Goal: Information Seeking & Learning: Check status

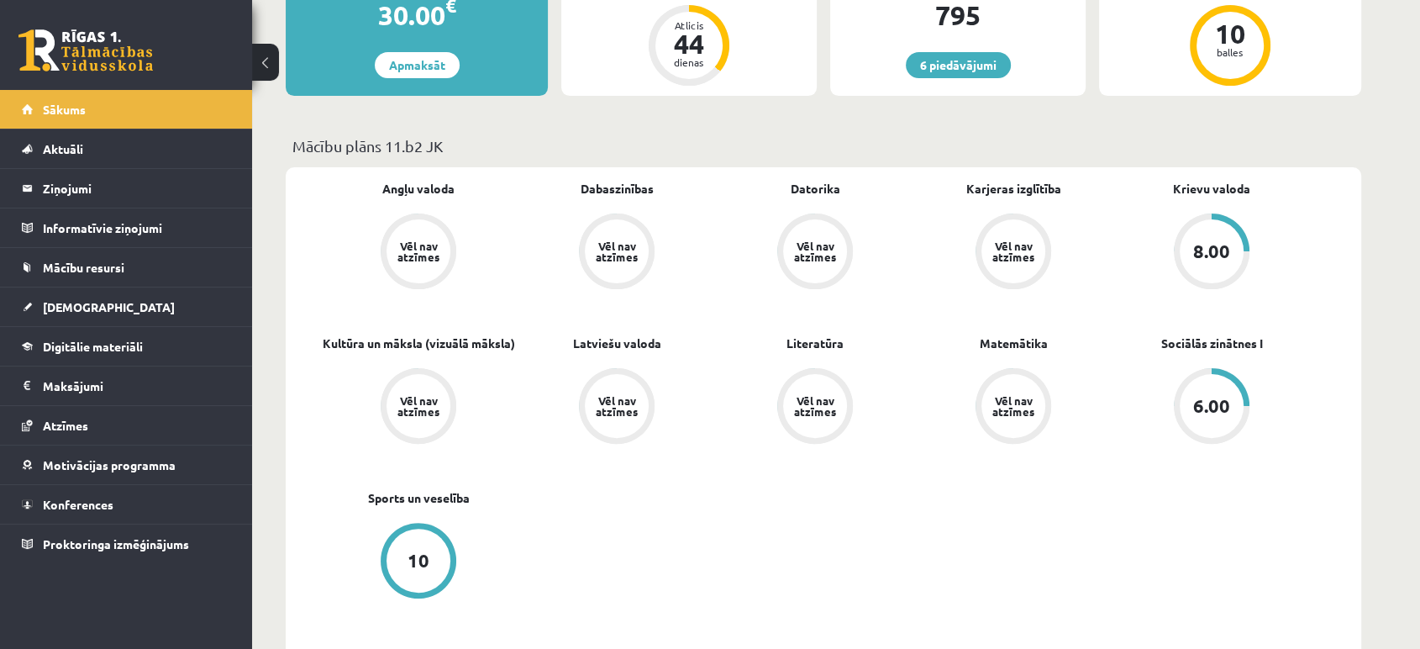
scroll to position [384, 0]
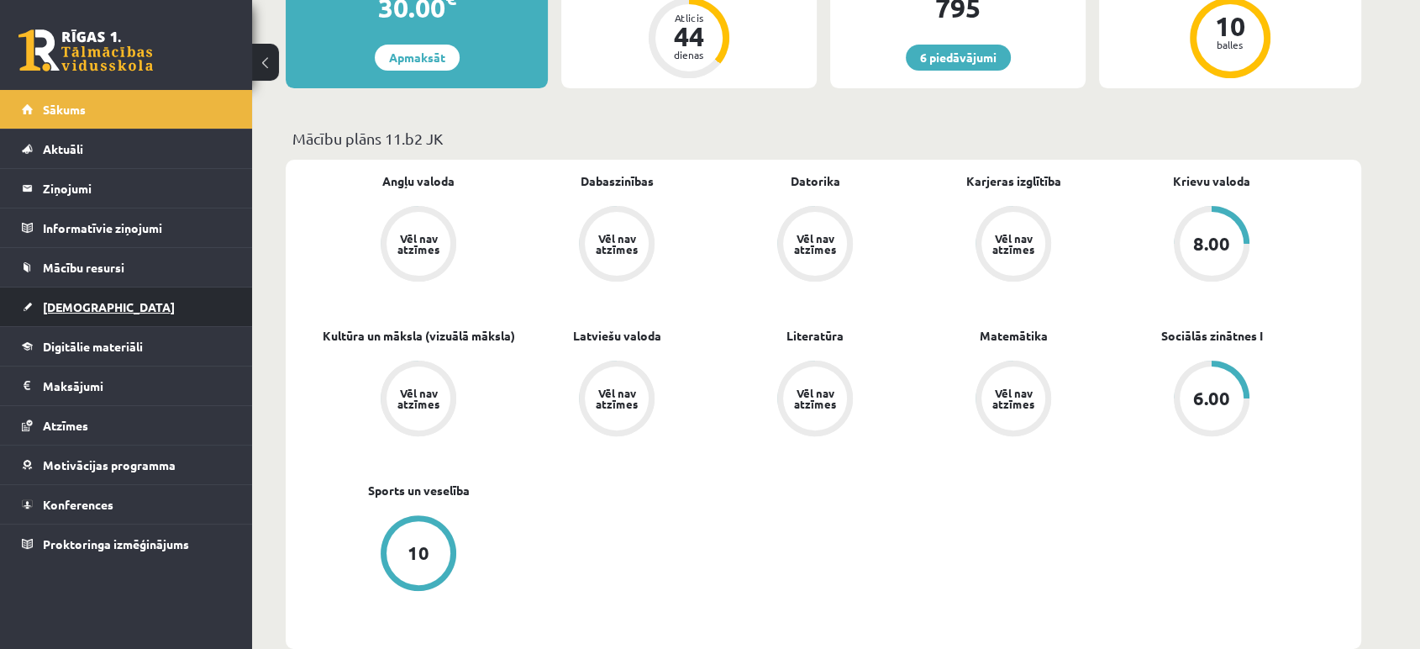
click at [152, 290] on link "[DEMOGRAPHIC_DATA]" at bounding box center [126, 306] width 209 height 39
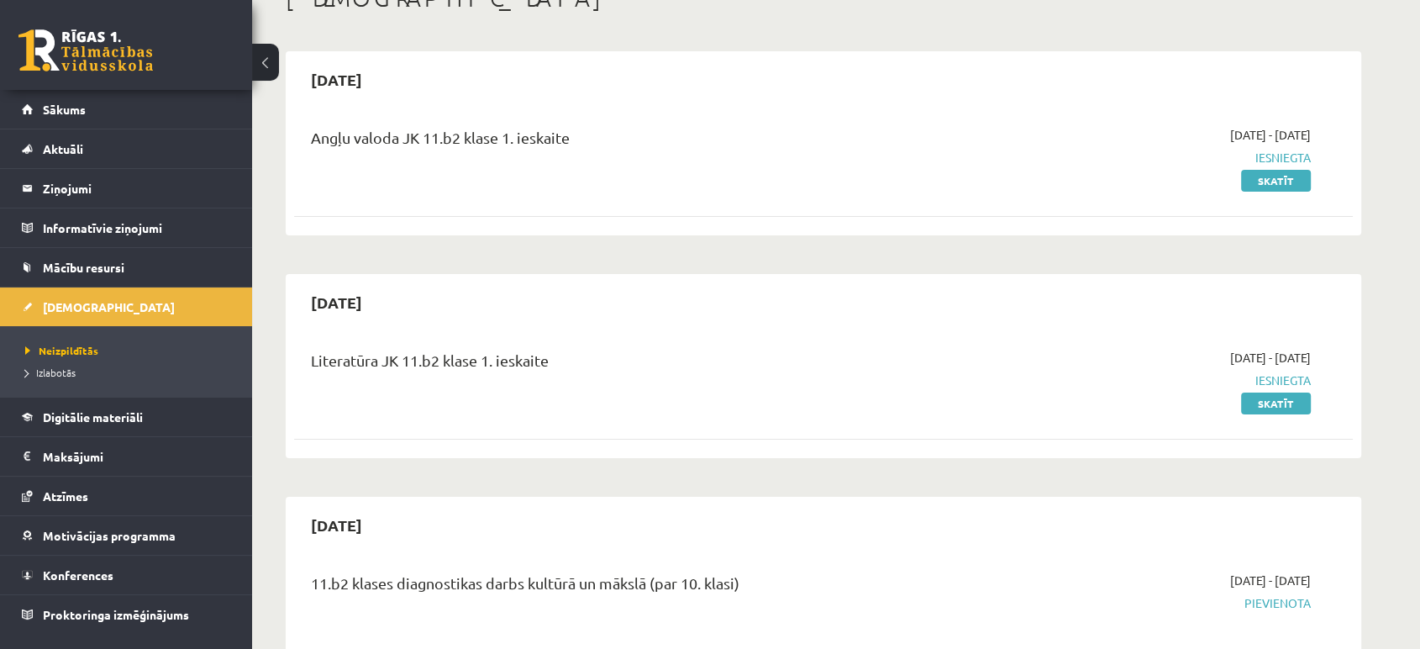
scroll to position [116, 0]
click at [137, 365] on link "Izlabotās" at bounding box center [130, 372] width 210 height 15
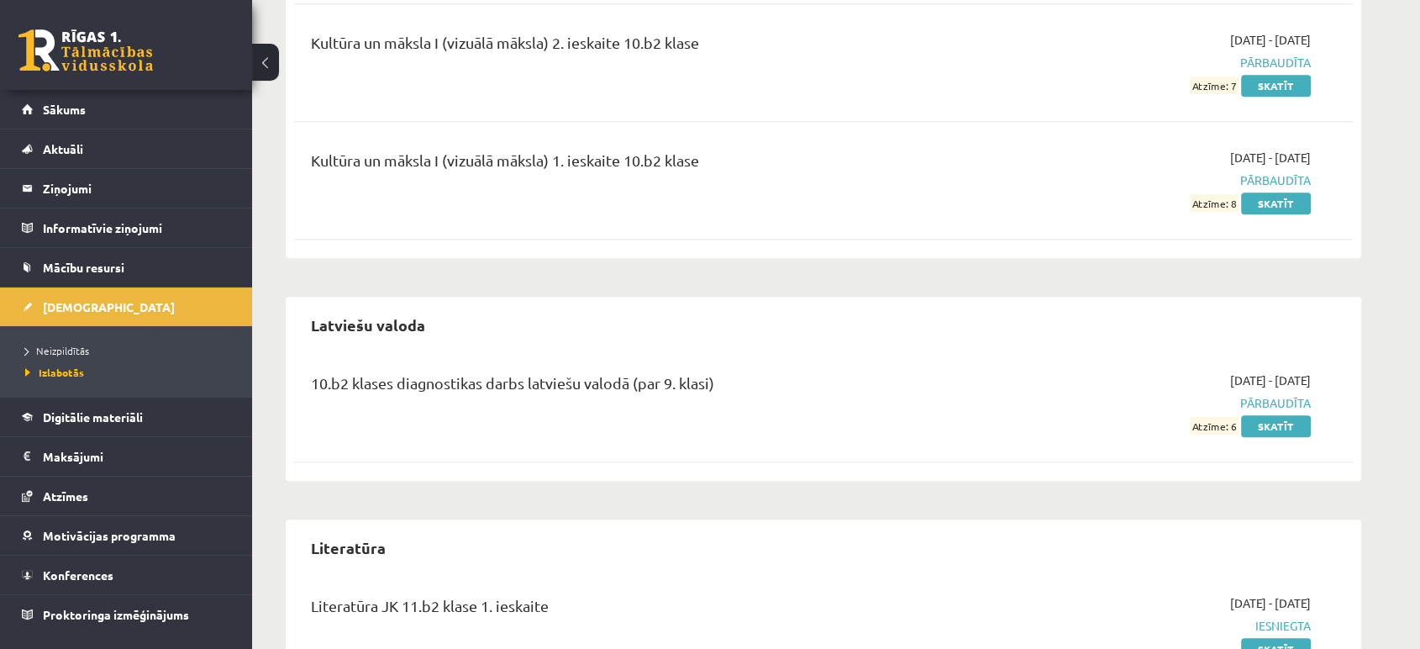
scroll to position [1236, 0]
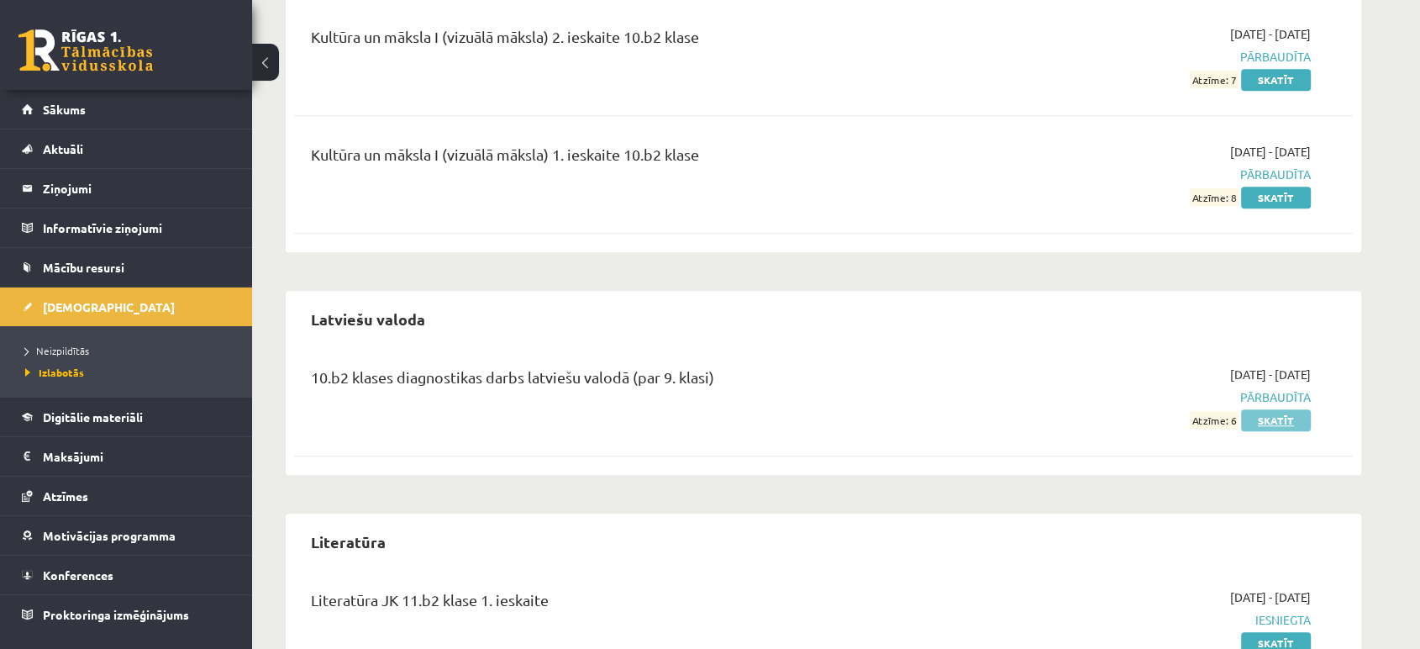
click at [1256, 423] on link "Skatīt" at bounding box center [1276, 420] width 70 height 22
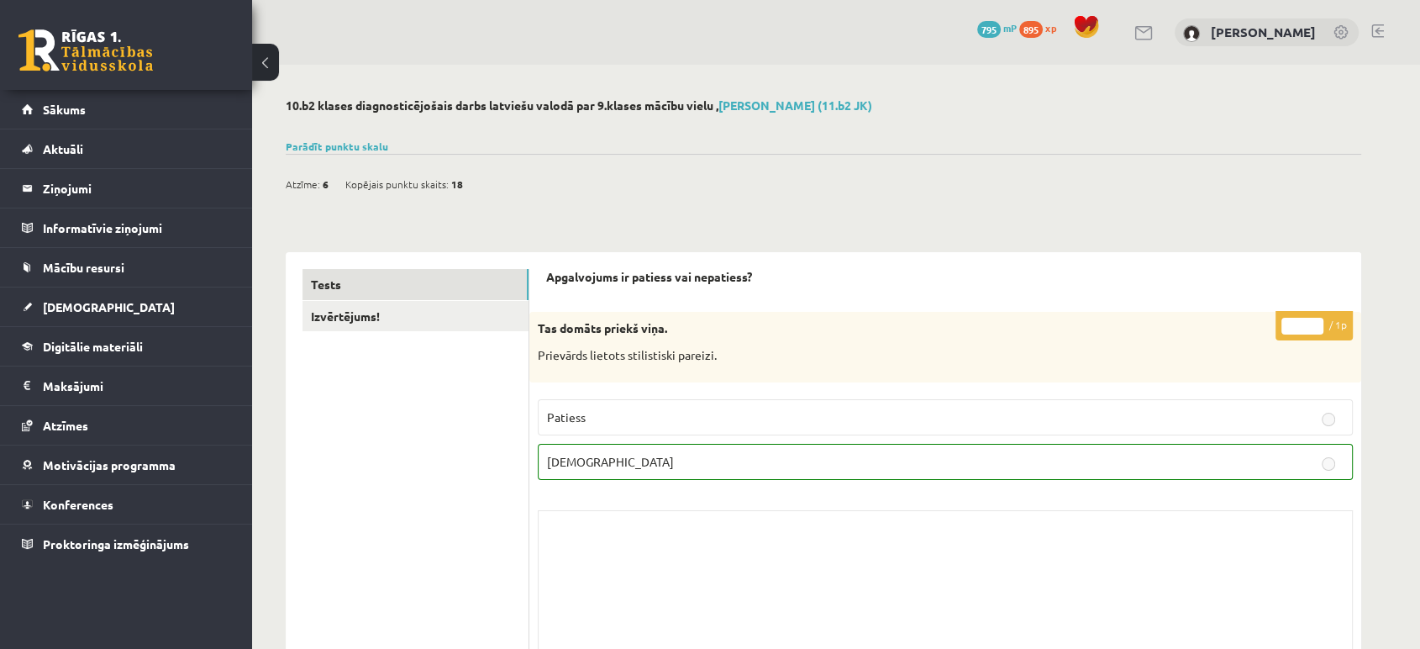
scroll to position [45, 0]
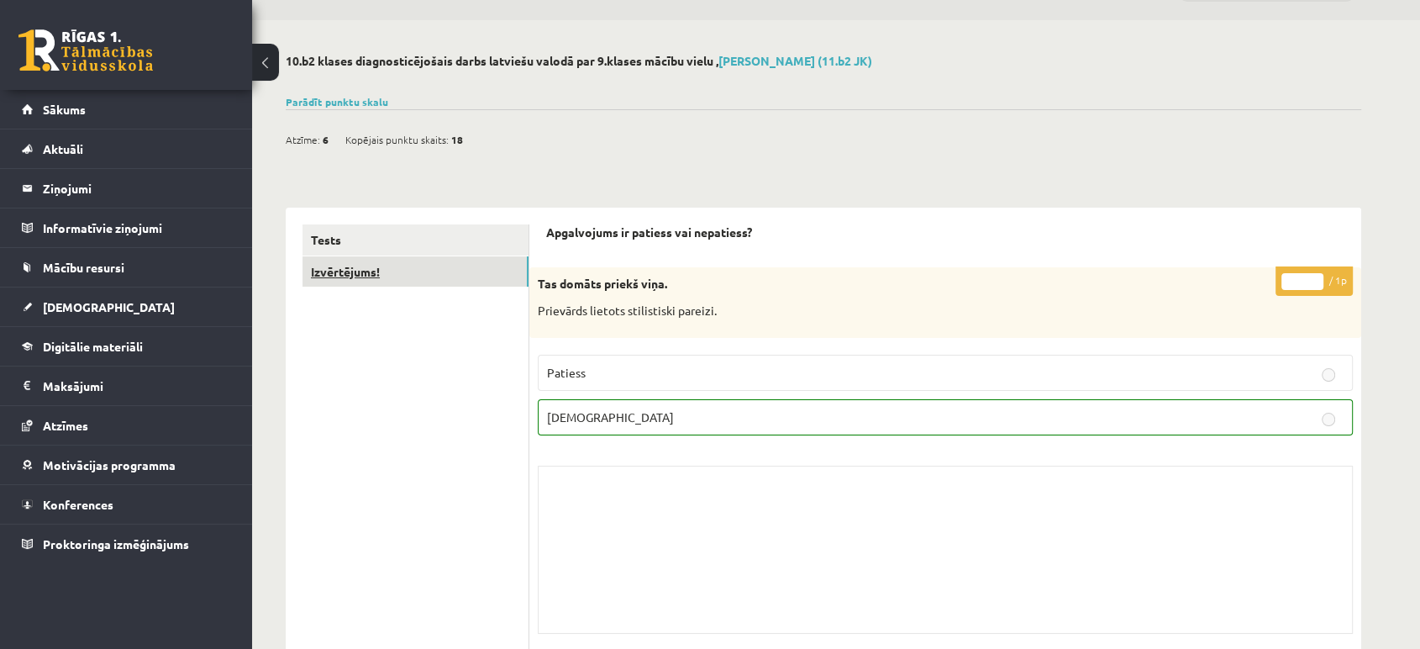
click at [428, 279] on link "Izvērtējums!" at bounding box center [415, 271] width 226 height 31
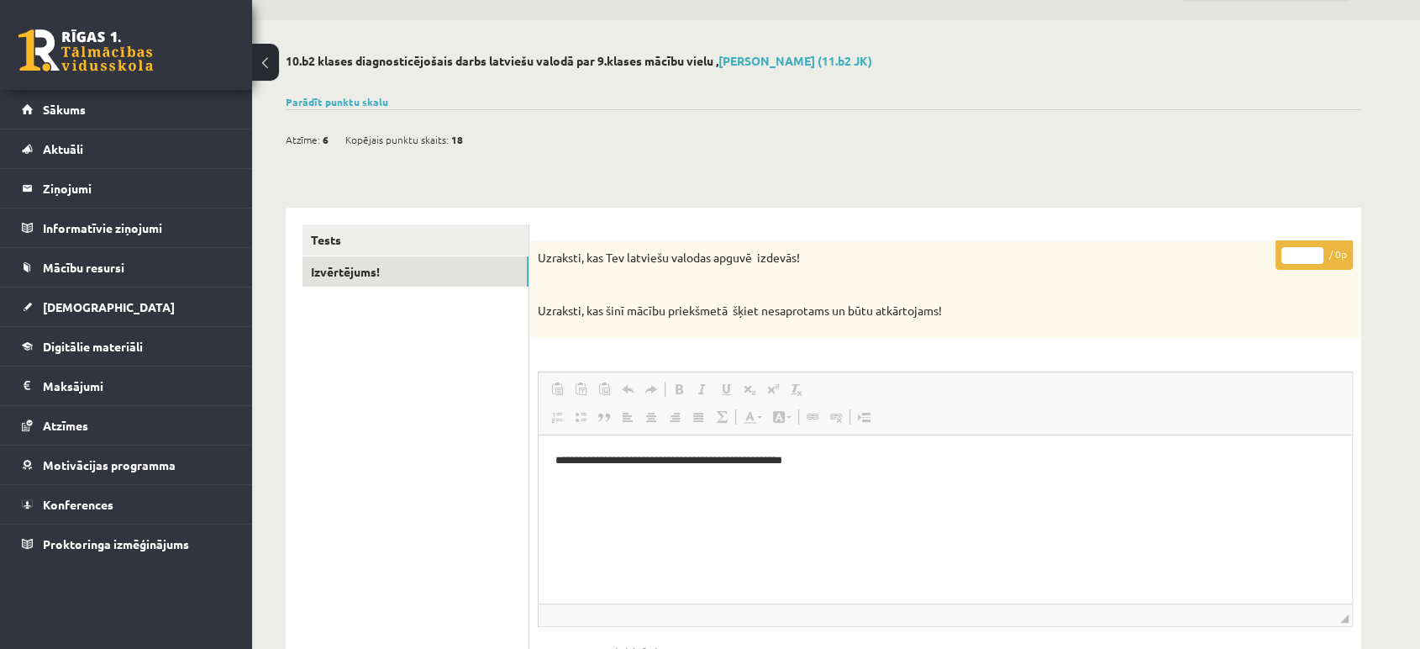
scroll to position [0, 0]
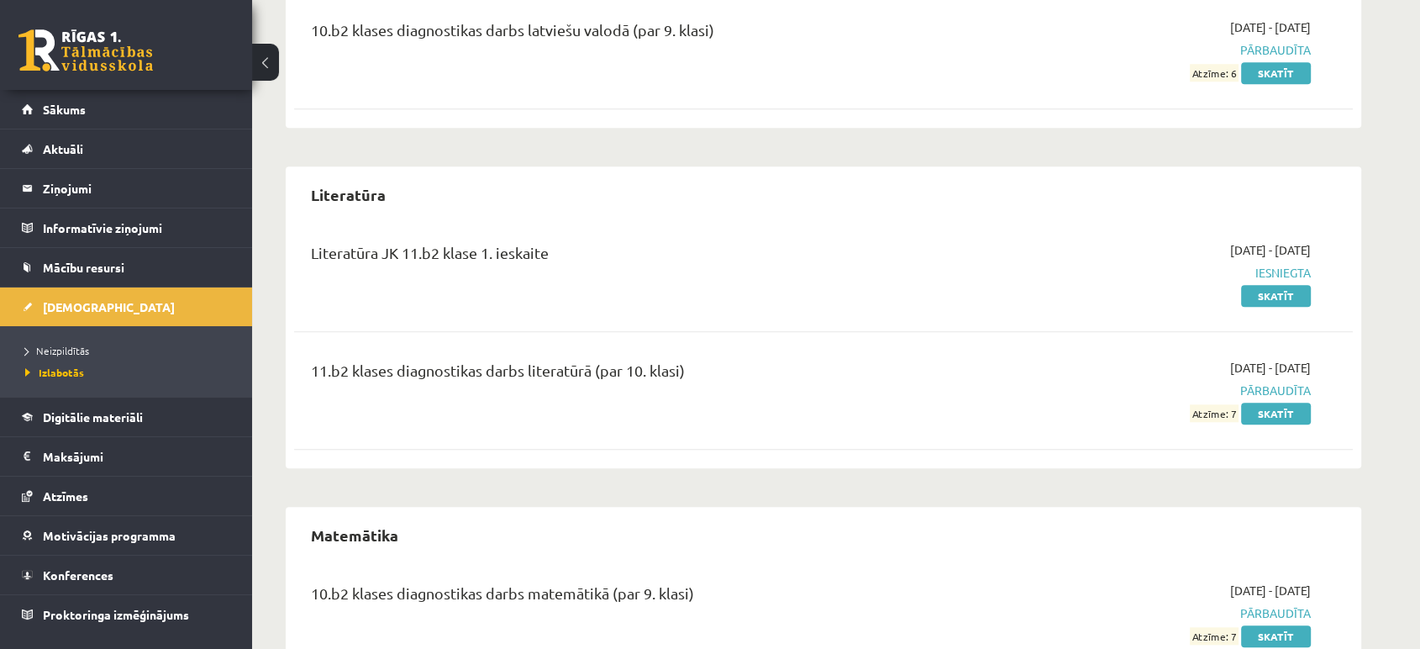
scroll to position [1584, 0]
click at [1273, 418] on link "Skatīt" at bounding box center [1276, 413] width 70 height 22
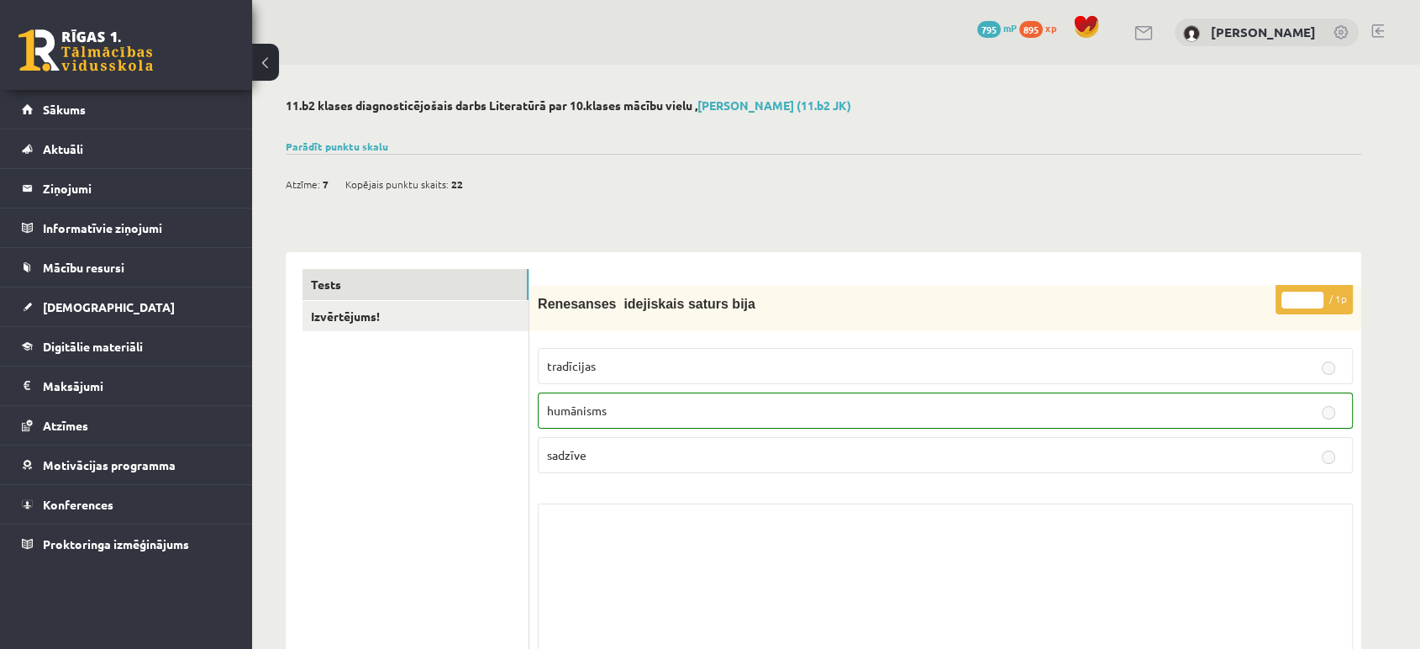
scroll to position [164, 0]
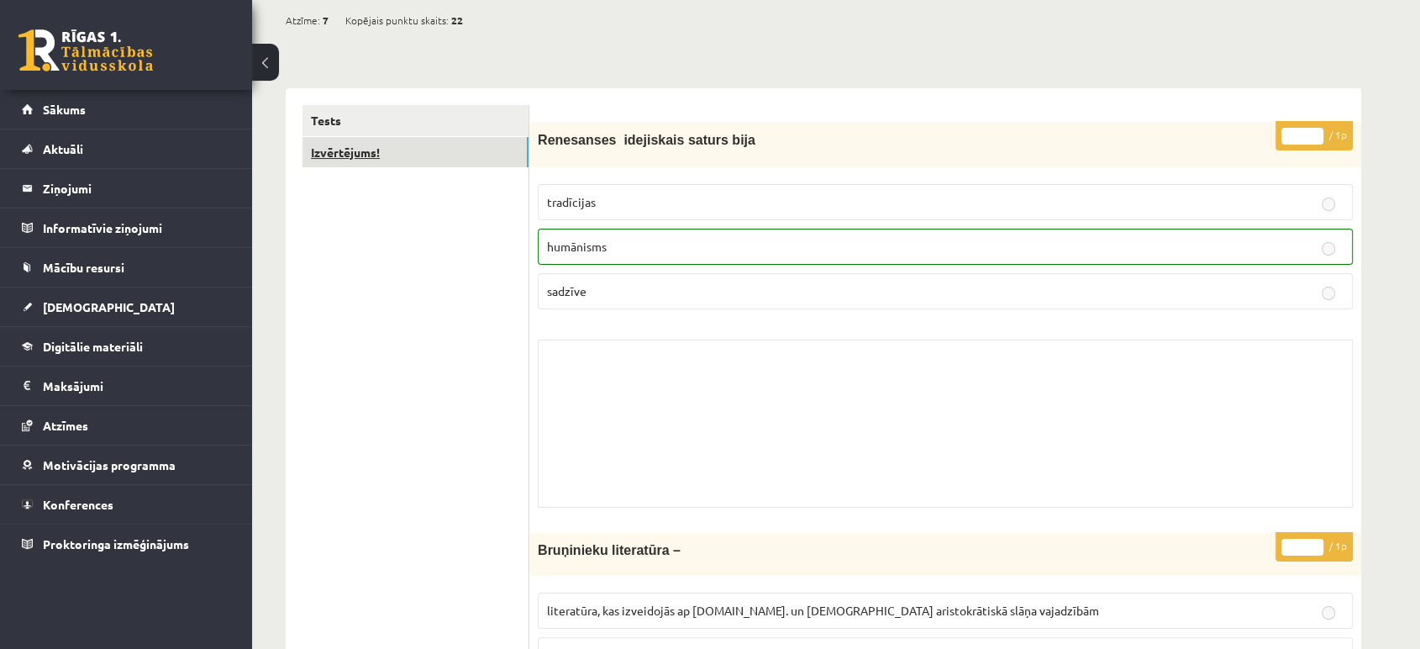
click at [342, 155] on link "Izvērtējums!" at bounding box center [415, 152] width 226 height 31
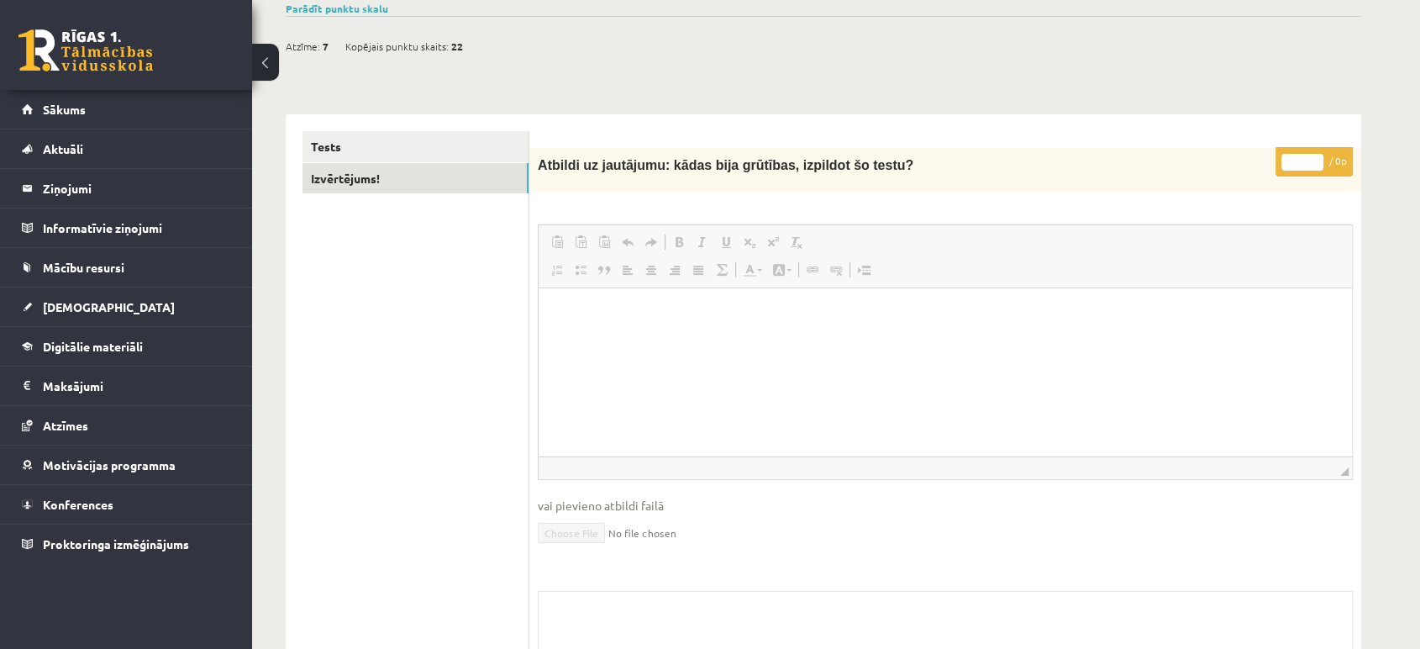
scroll to position [0, 0]
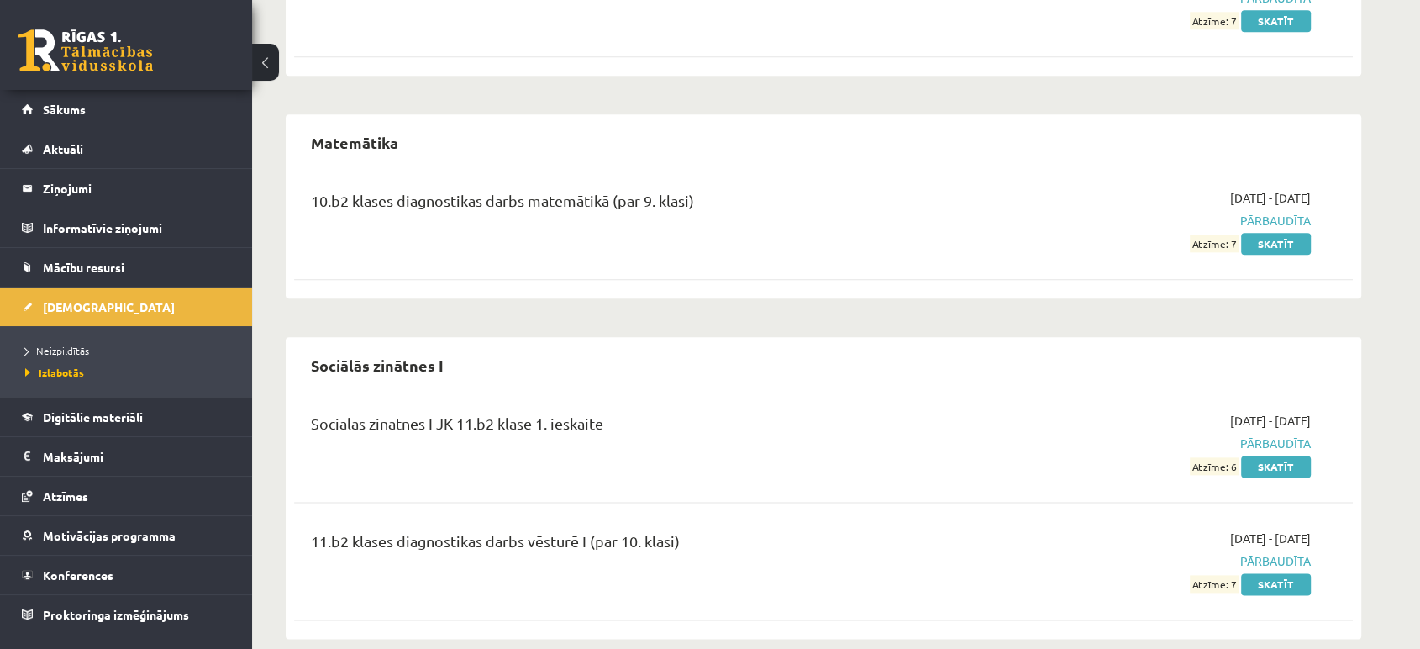
scroll to position [2068, 0]
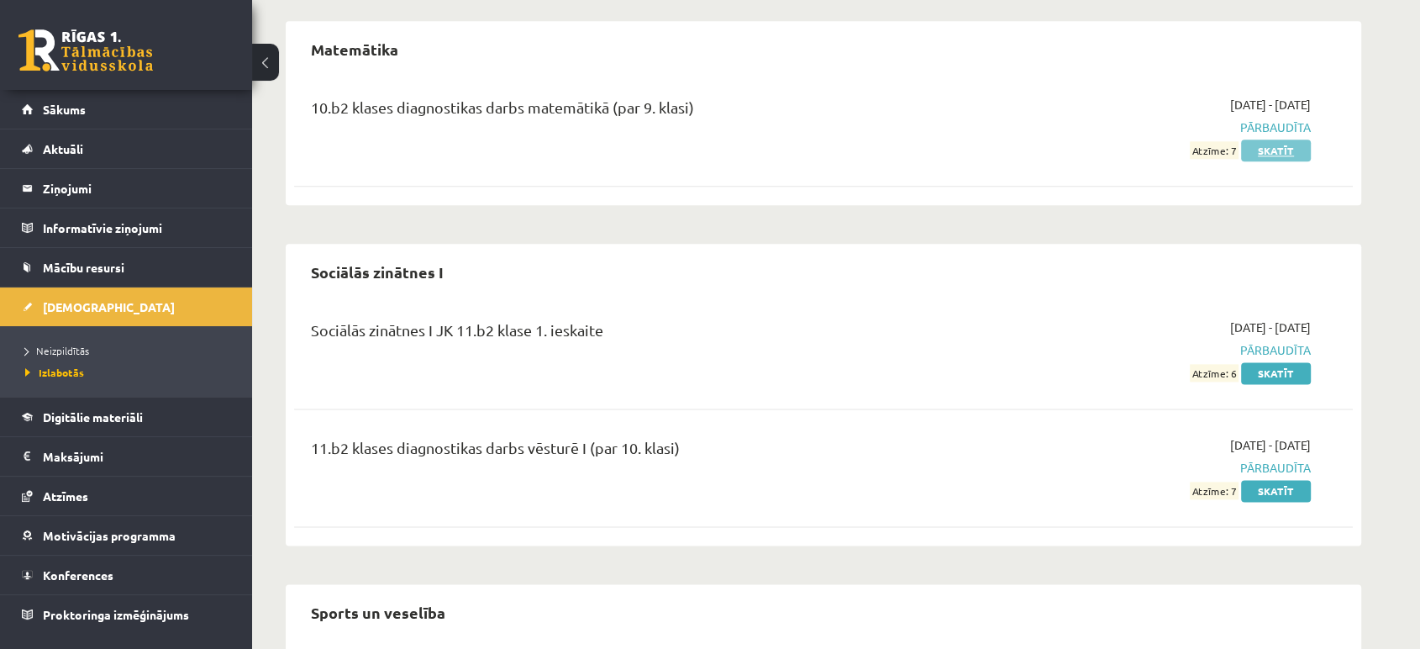
click at [1291, 149] on link "Skatīt" at bounding box center [1276, 150] width 70 height 22
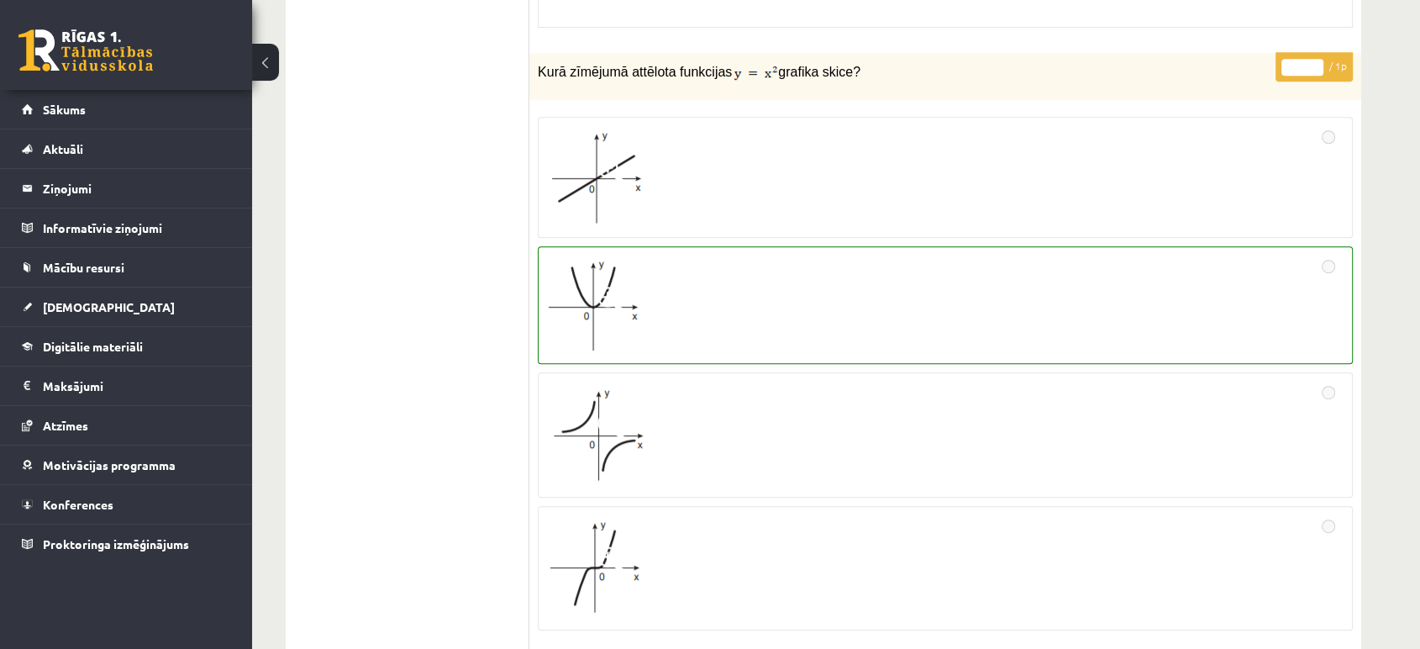
scroll to position [870, 0]
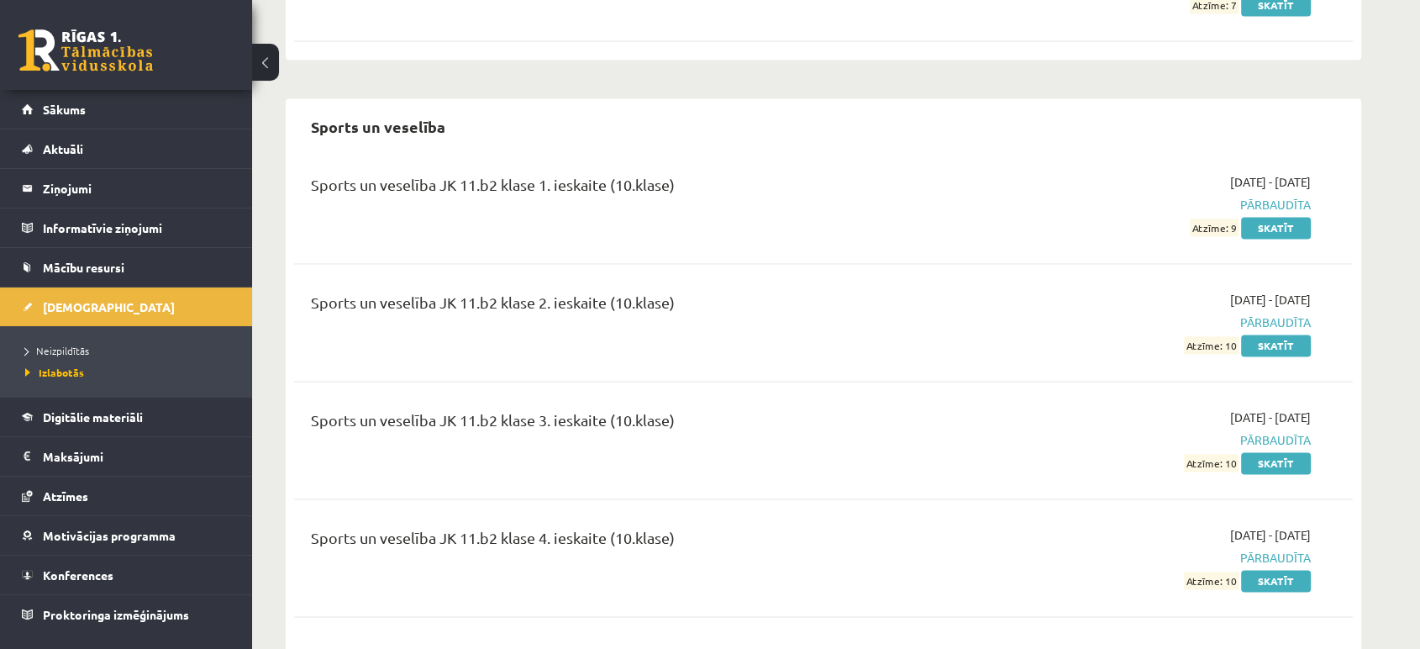
scroll to position [2689, 0]
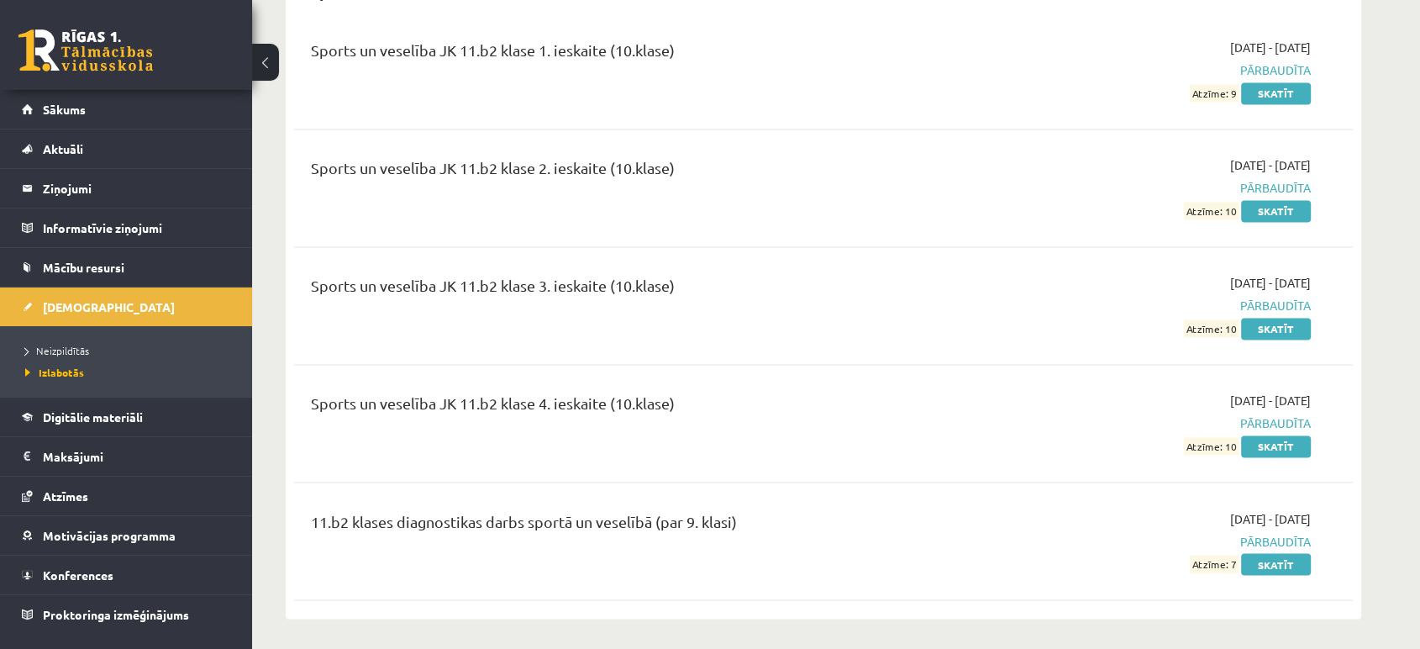
click at [58, 341] on li "Neizpildītās" at bounding box center [130, 350] width 210 height 22
click at [56, 343] on link "Neizpildītās" at bounding box center [130, 350] width 210 height 15
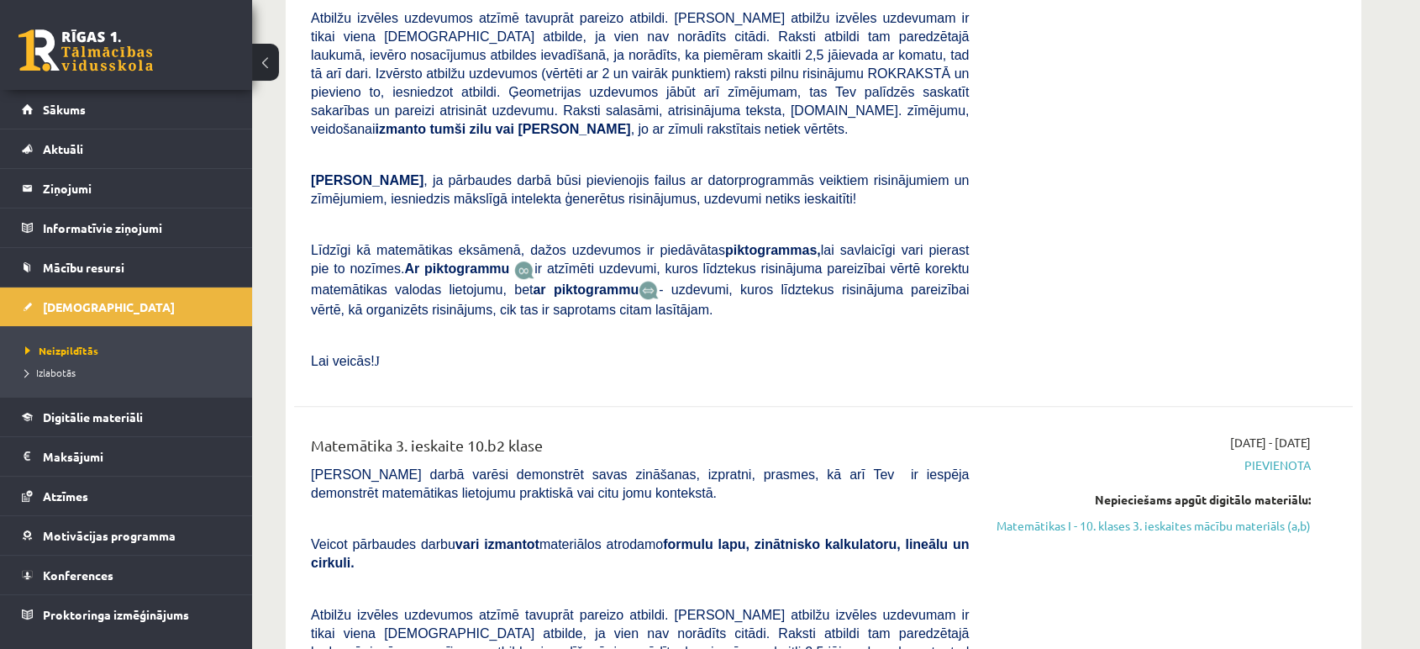
scroll to position [7027, 0]
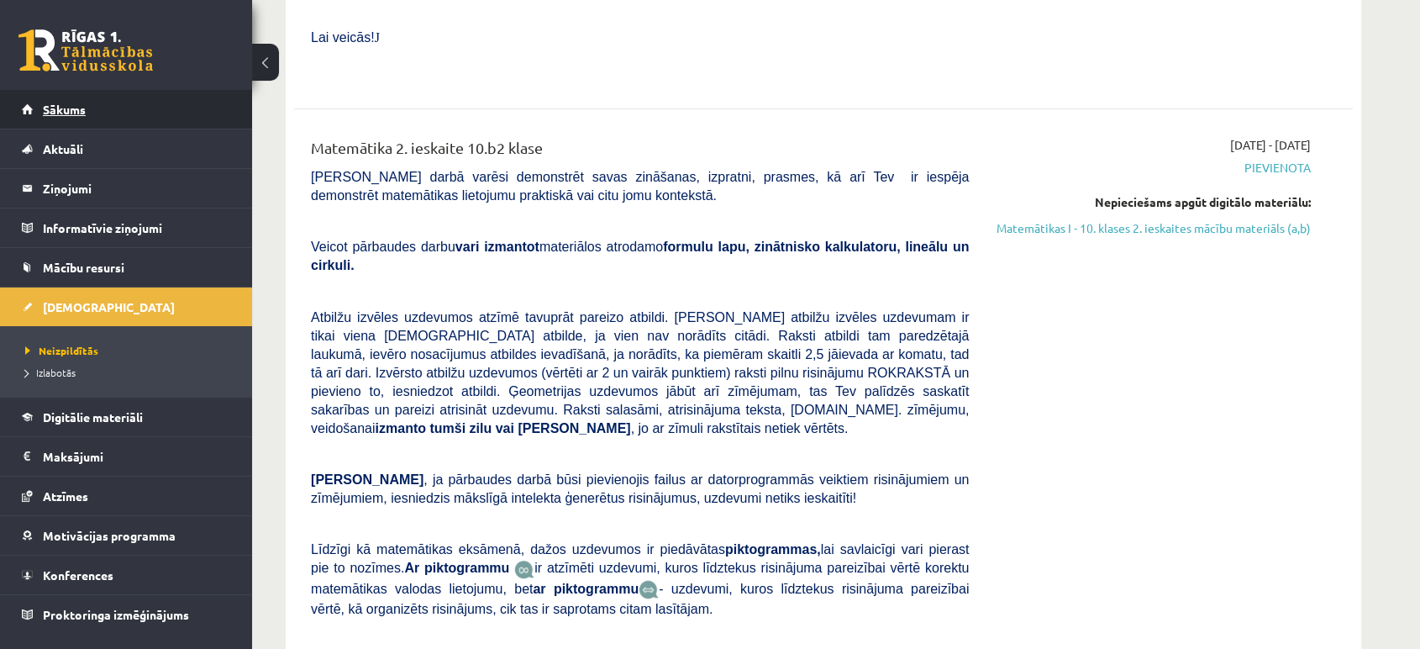
click at [124, 93] on link "Sākums" at bounding box center [126, 109] width 209 height 39
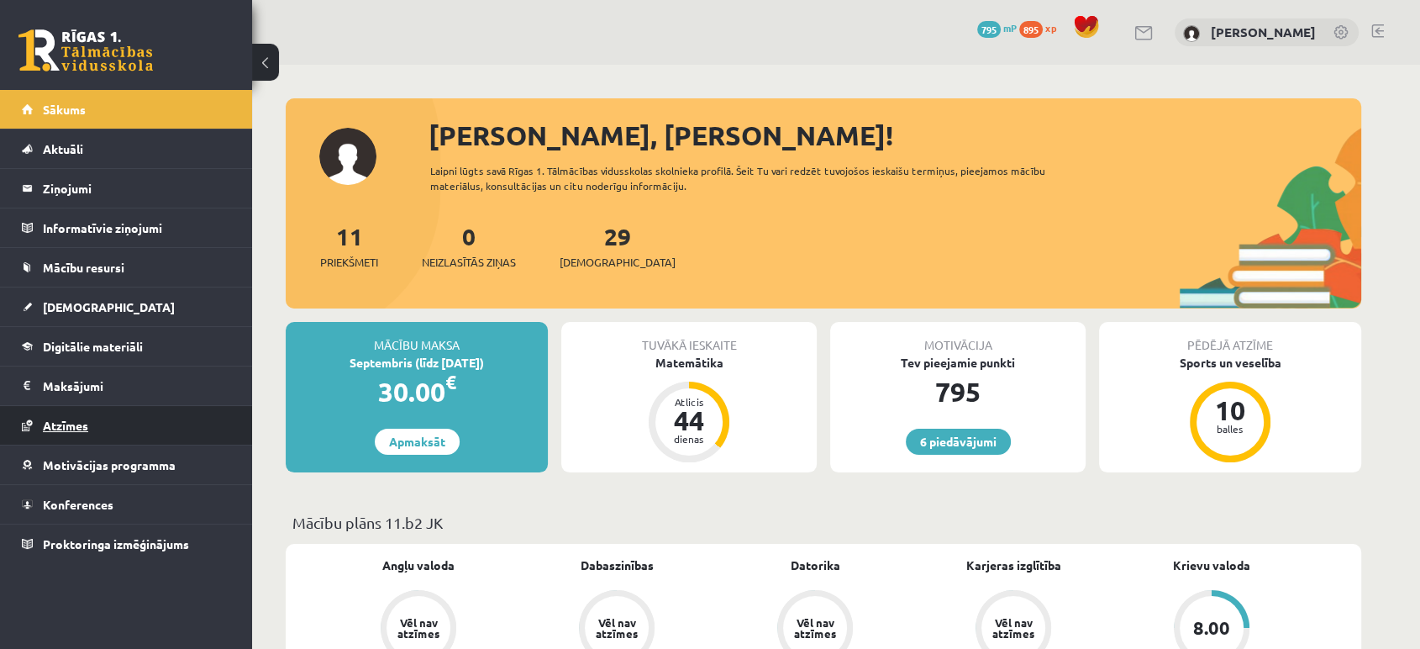
click at [116, 426] on link "Atzīmes" at bounding box center [126, 425] width 209 height 39
